Goal: Check status: Check status

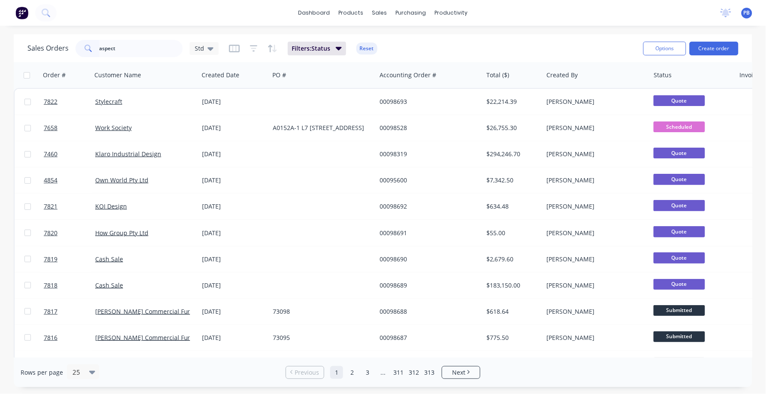
type input "aspect"
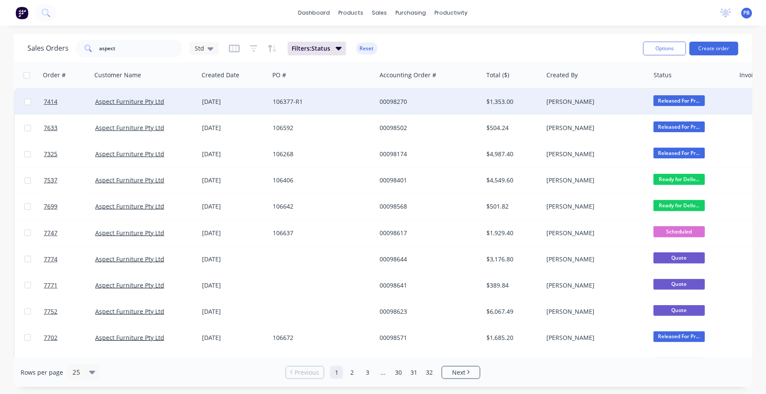
click at [398, 100] on div "00098270" at bounding box center [427, 101] width 95 height 9
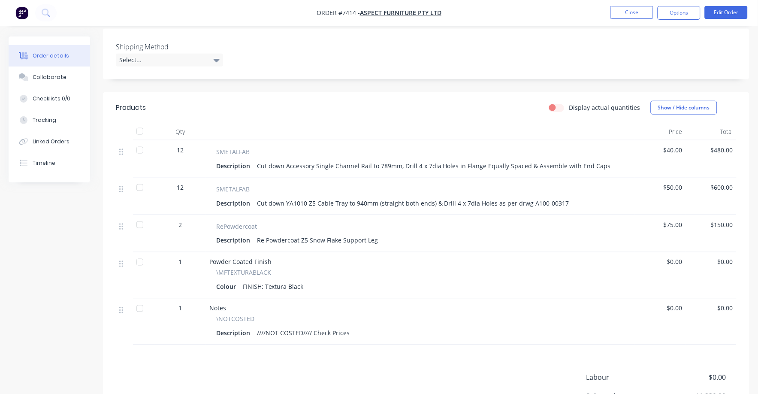
scroll to position [214, 0]
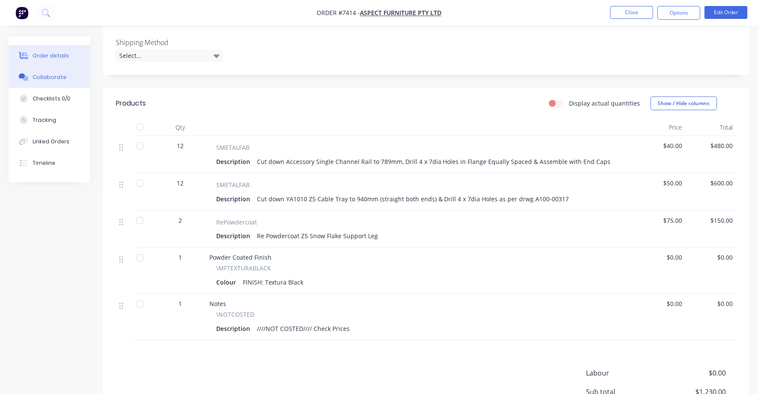
click at [48, 73] on div "Collaborate" at bounding box center [50, 77] width 34 height 8
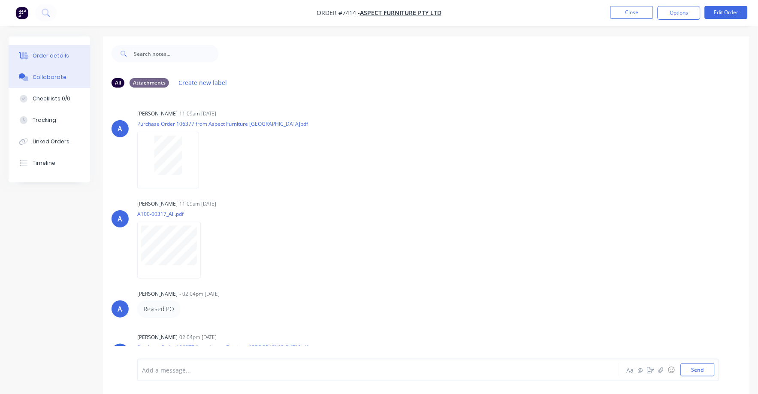
click at [39, 51] on button "Order details" at bounding box center [49, 55] width 81 height 21
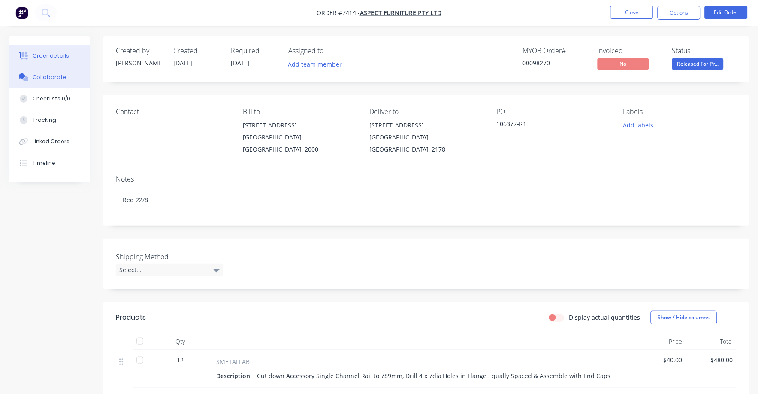
click at [57, 81] on div "Collaborate" at bounding box center [50, 77] width 34 height 8
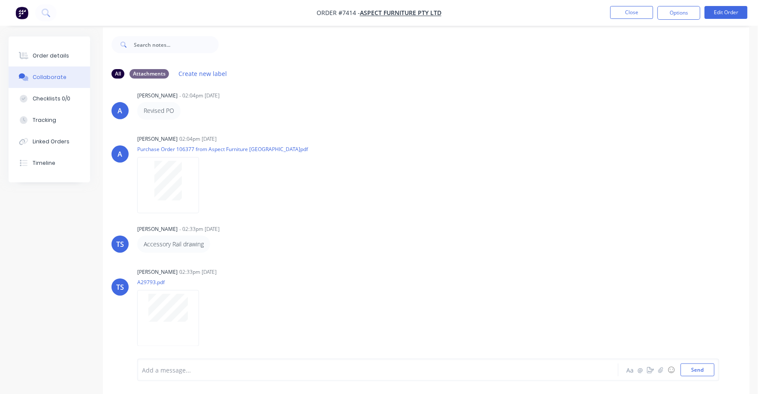
scroll to position [13, 0]
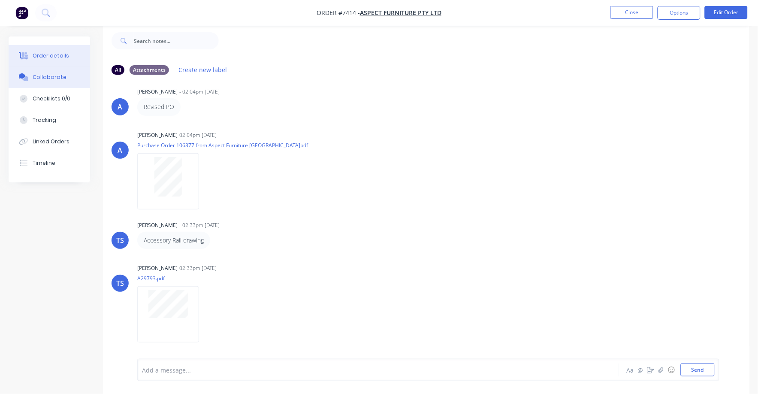
click at [50, 54] on div "Order details" at bounding box center [51, 56] width 36 height 8
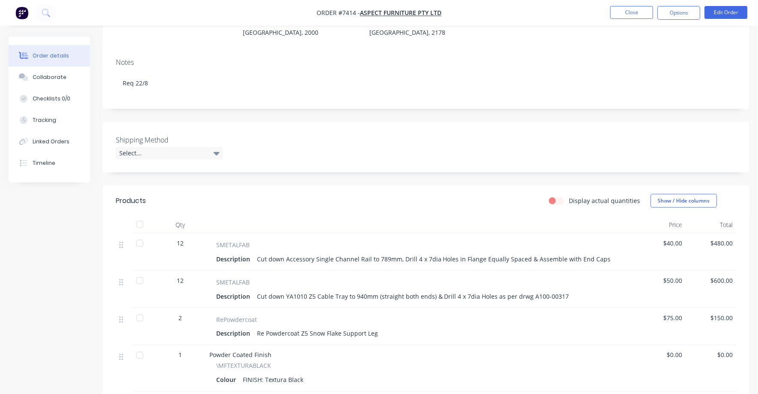
scroll to position [121, 0]
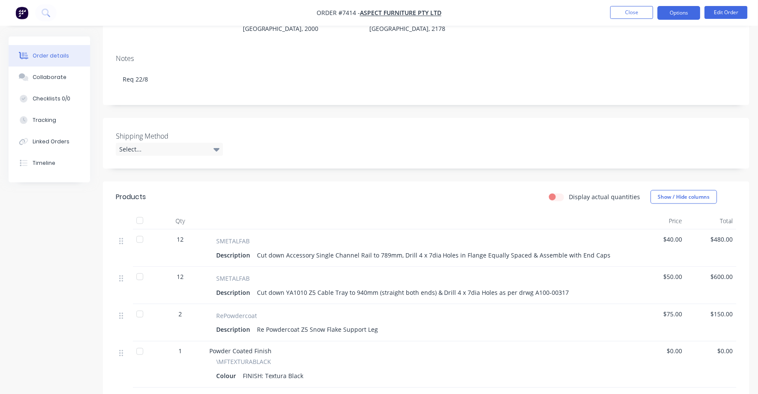
click at [682, 15] on button "Options" at bounding box center [679, 13] width 43 height 14
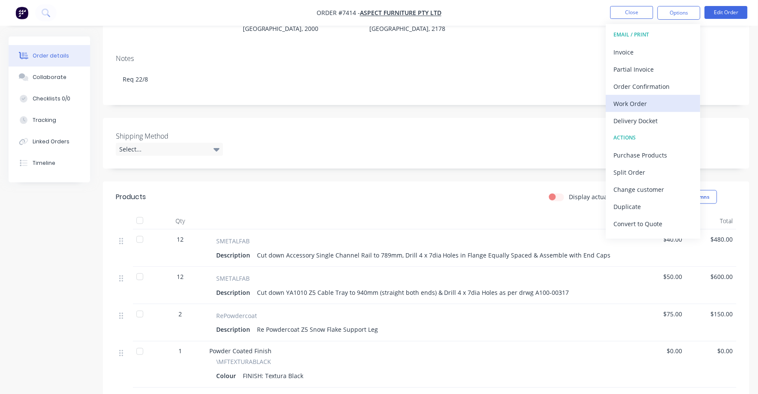
click at [637, 104] on div "Work Order" at bounding box center [653, 103] width 79 height 12
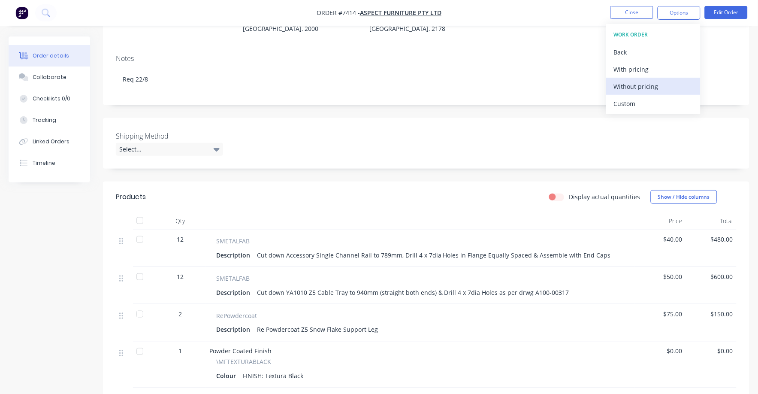
click at [642, 85] on div "Without pricing" at bounding box center [653, 86] width 79 height 12
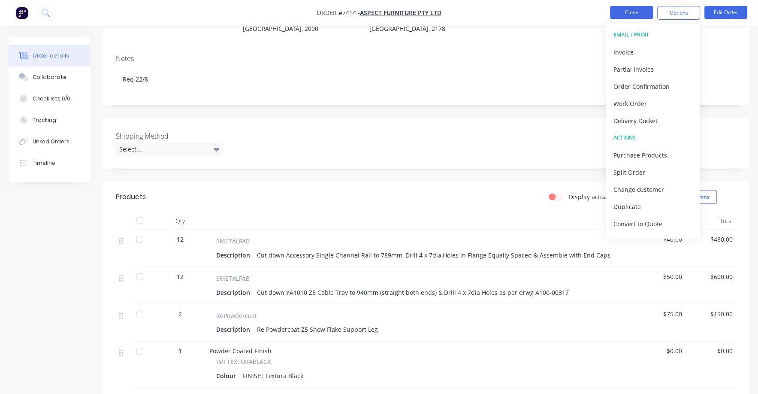
click at [631, 13] on button "Close" at bounding box center [631, 12] width 43 height 13
